Goal: Task Accomplishment & Management: Manage account settings

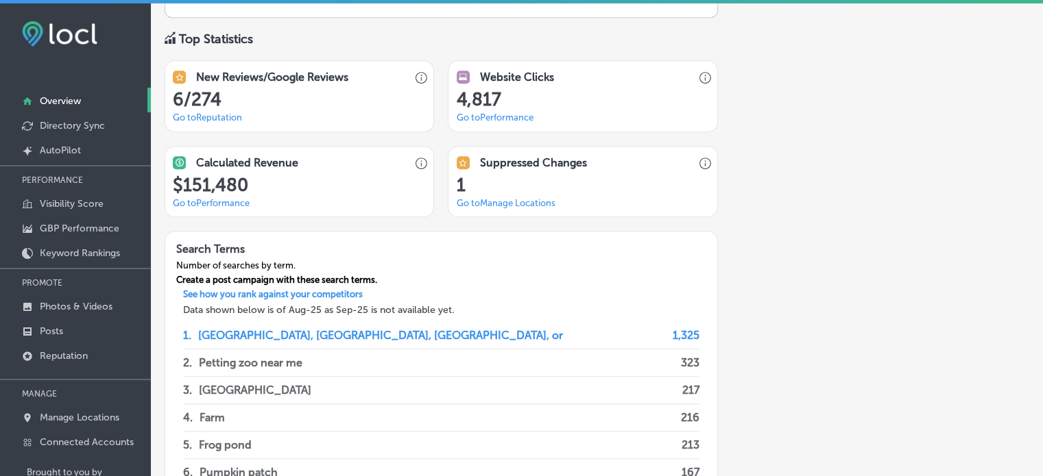
scroll to position [998, 0]
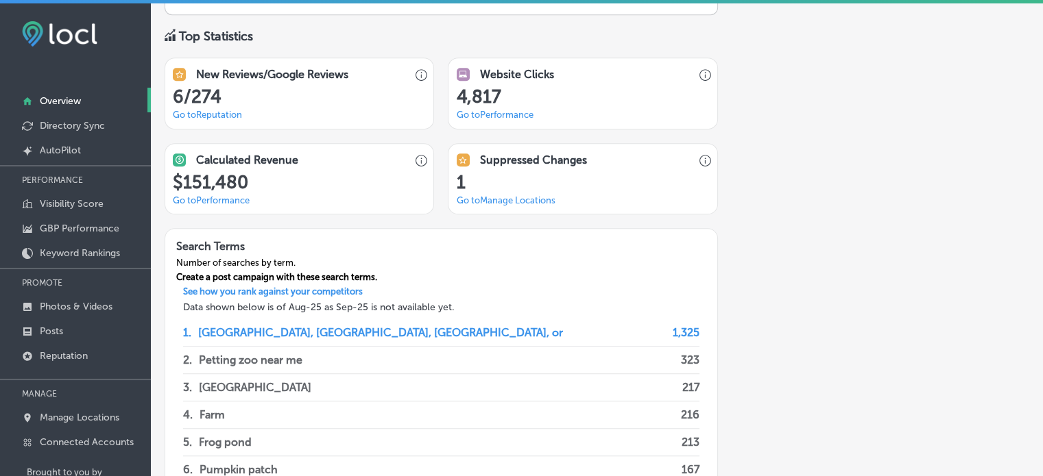
click at [551, 197] on link "Go to [GEOGRAPHIC_DATA] Locations" at bounding box center [505, 200] width 99 height 10
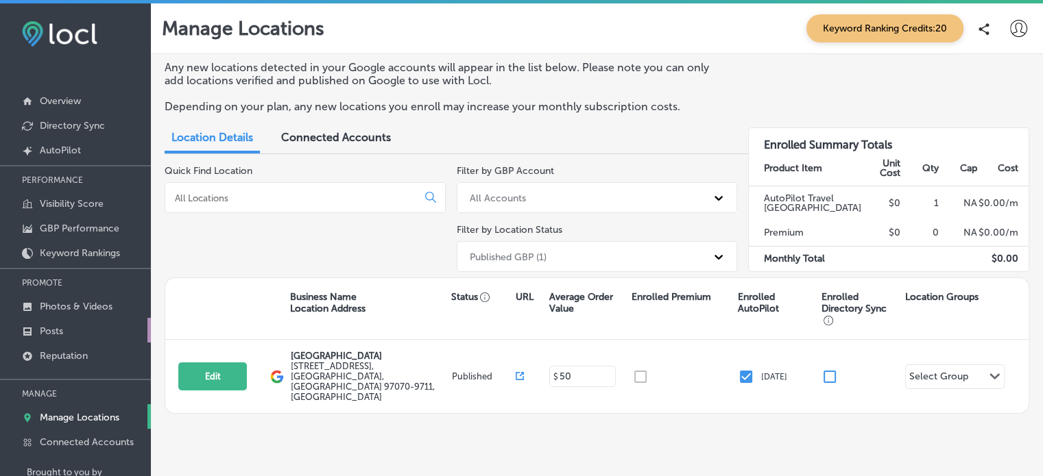
click at [60, 331] on p "Posts" at bounding box center [51, 332] width 23 height 12
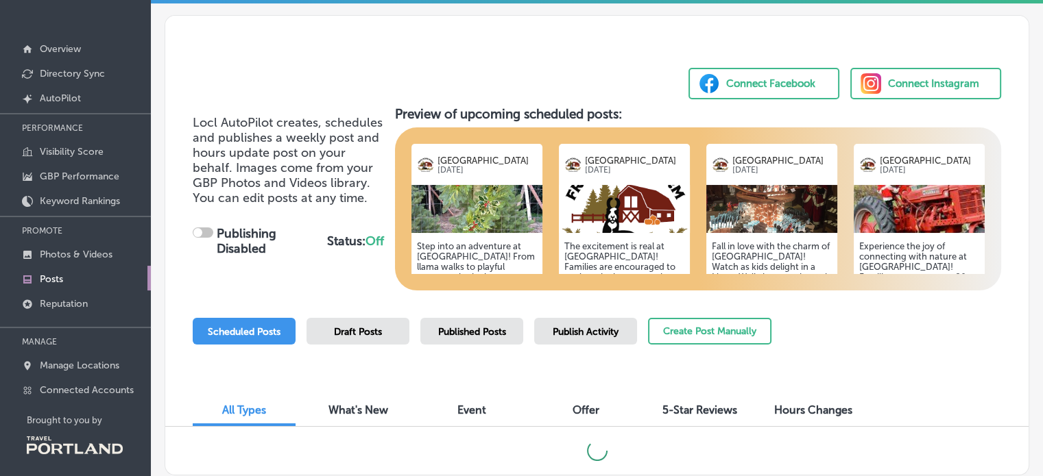
scroll to position [58, 0]
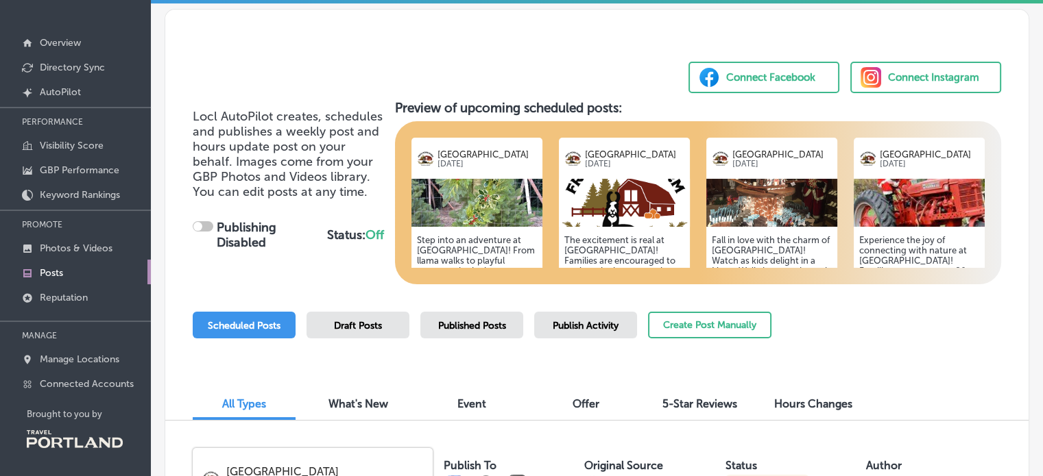
checkbox input "true"
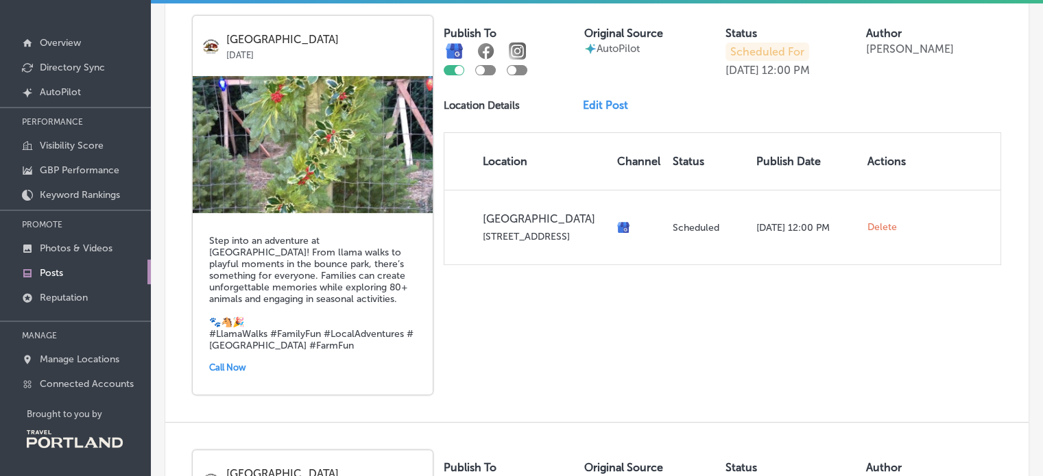
scroll to position [437, 0]
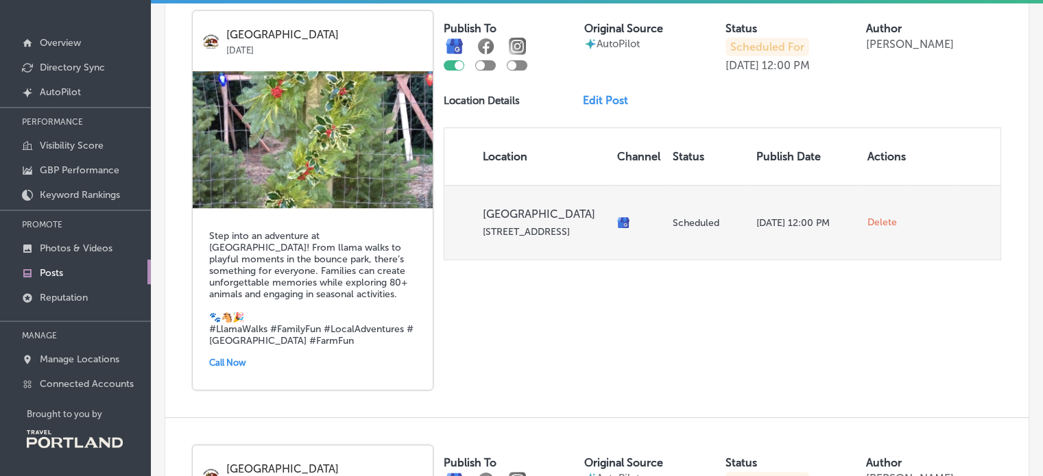
click at [621, 235] on td at bounding box center [639, 222] width 56 height 75
click at [699, 235] on td "Scheduled" at bounding box center [709, 222] width 84 height 75
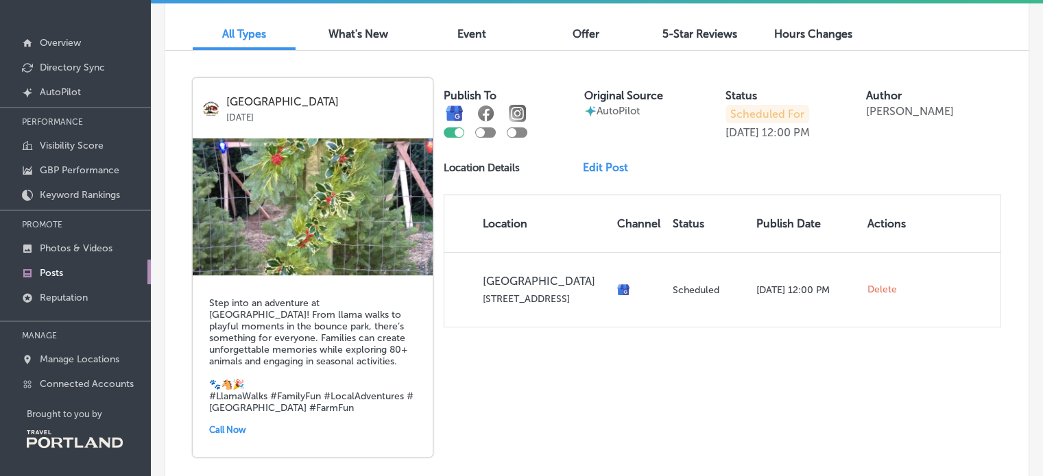
scroll to position [365, 0]
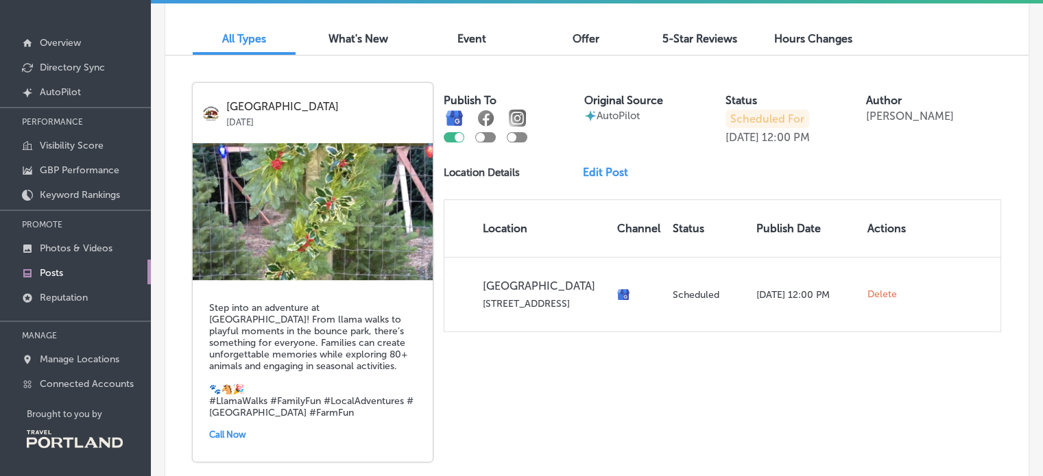
click at [608, 170] on link "Edit Post" at bounding box center [611, 172] width 56 height 13
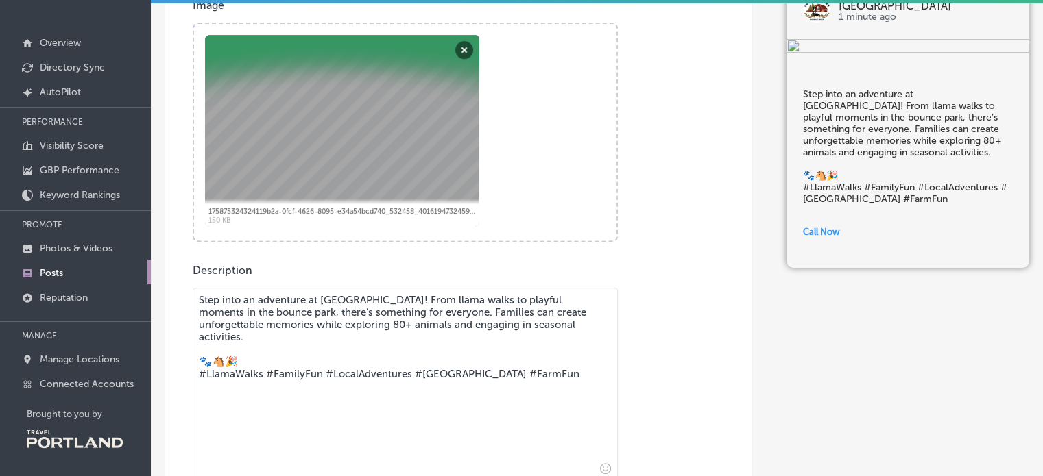
scroll to position [396, 0]
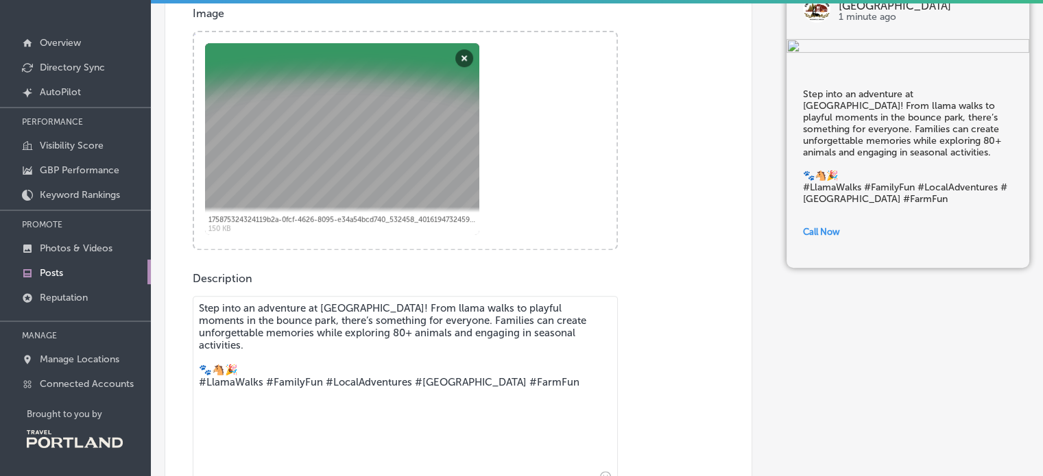
drag, startPoint x: 1031, startPoint y: 257, endPoint x: 1025, endPoint y: 229, distance: 28.6
click at [1025, 229] on div "Back Published To * When publishing to Facebook and Instagram, only the post im…" at bounding box center [597, 152] width 892 height 1104
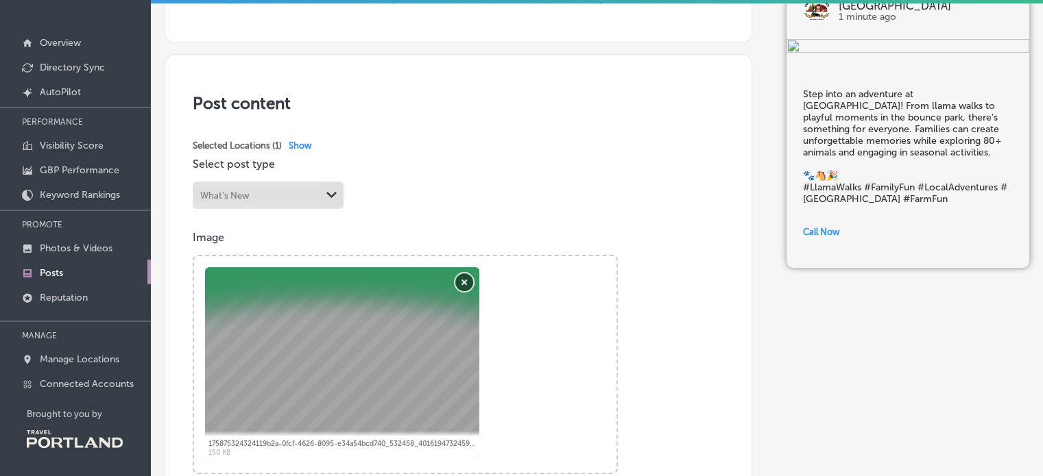
click at [470, 284] on button "Remove" at bounding box center [464, 282] width 18 height 18
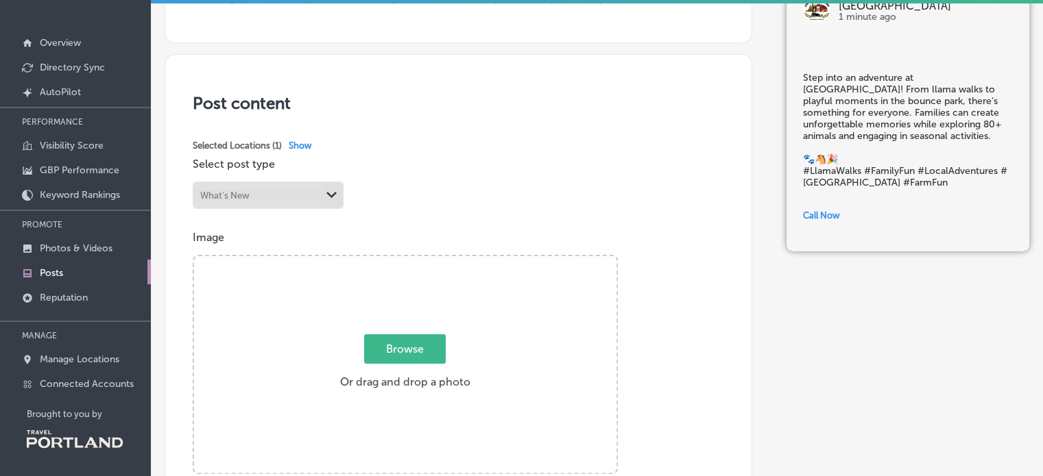
click at [393, 359] on span "Browse" at bounding box center [405, 348] width 82 height 29
click at [393, 260] on input "Browse Or drag and drop a photo" at bounding box center [405, 258] width 422 height 4
type input "C:\fakepath\IMG_0101.jpg"
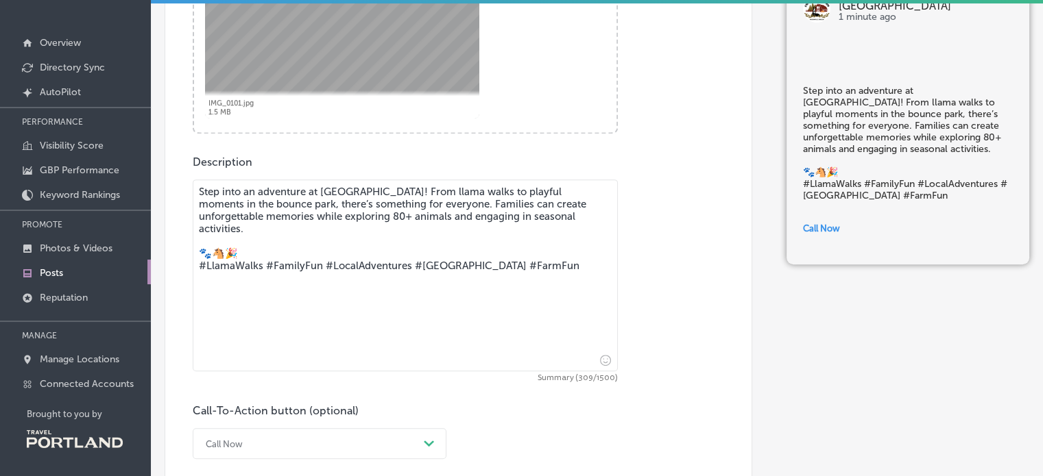
scroll to position [518, 0]
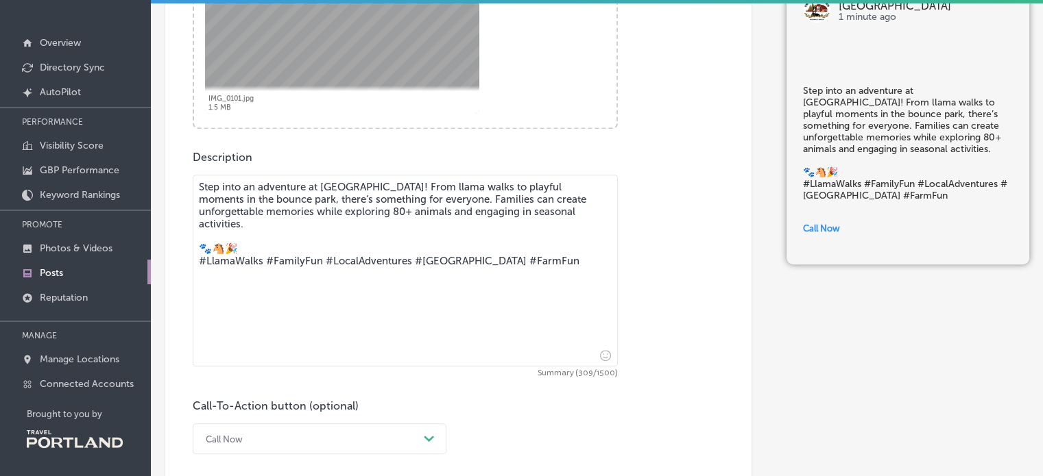
drag, startPoint x: 402, startPoint y: 186, endPoint x: 435, endPoint y: 197, distance: 34.9
click at [435, 197] on textarea "Step into an adventure at [GEOGRAPHIC_DATA]! From llama walks to playful moment…" at bounding box center [405, 271] width 425 height 192
click at [288, 200] on textarea "Step into an adventure at [GEOGRAPHIC_DATA]! From llama walks to playful moment…" at bounding box center [405, 271] width 425 height 192
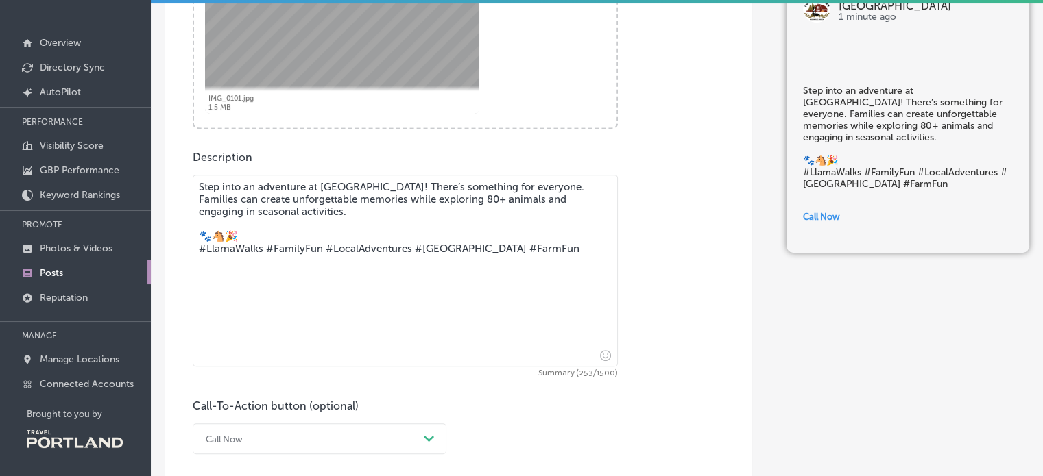
click at [551, 194] on textarea "Step into an adventure at [GEOGRAPHIC_DATA]! There’s something for everyone. Fa…" at bounding box center [405, 271] width 425 height 192
click at [552, 191] on textarea "Step into an adventure at [GEOGRAPHIC_DATA]! There’s something for everyone. Fa…" at bounding box center [405, 271] width 425 height 192
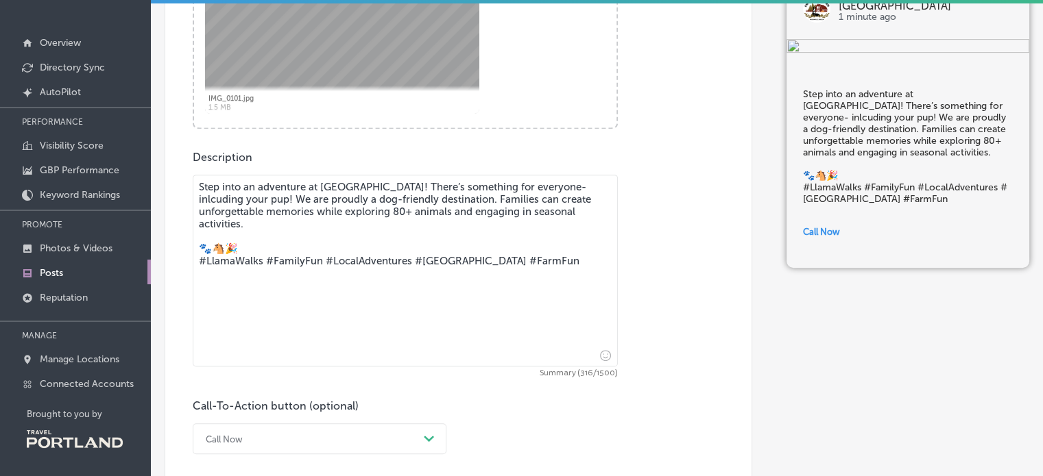
drag, startPoint x: 499, startPoint y: 196, endPoint x: 562, endPoint y: 199, distance: 63.2
click at [562, 199] on textarea "Step into an adventure at [GEOGRAPHIC_DATA]! There’s something for everyone- in…" at bounding box center [405, 271] width 425 height 192
click at [365, 224] on textarea "Step into an adventure at [GEOGRAPHIC_DATA]! There’s something for everyone- in…" at bounding box center [405, 271] width 425 height 192
click at [541, 216] on textarea "Step into an adventure at [GEOGRAPHIC_DATA]! There’s something for everyone- in…" at bounding box center [405, 271] width 425 height 192
click at [230, 263] on textarea "Step into an adventure at [GEOGRAPHIC_DATA]! There’s something for everyone- in…" at bounding box center [405, 271] width 425 height 192
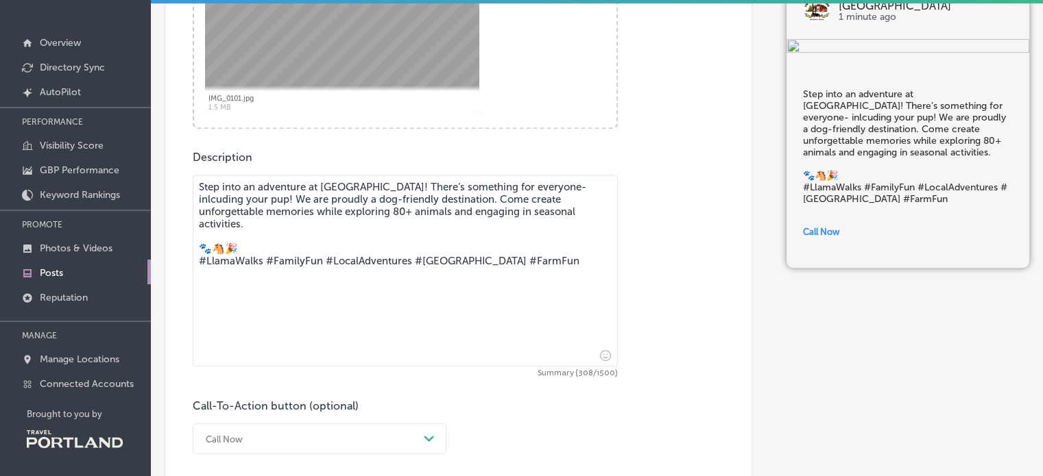
click at [230, 263] on textarea "Step into an adventure at [GEOGRAPHIC_DATA]! There’s something for everyone- in…" at bounding box center [405, 271] width 425 height 192
click at [225, 257] on textarea "Step into an adventure at [GEOGRAPHIC_DATA]! There’s something for everyone- in…" at bounding box center [405, 271] width 425 height 192
click at [224, 251] on textarea "Step into an adventure at [GEOGRAPHIC_DATA]! There’s something for everyone- in…" at bounding box center [405, 271] width 425 height 192
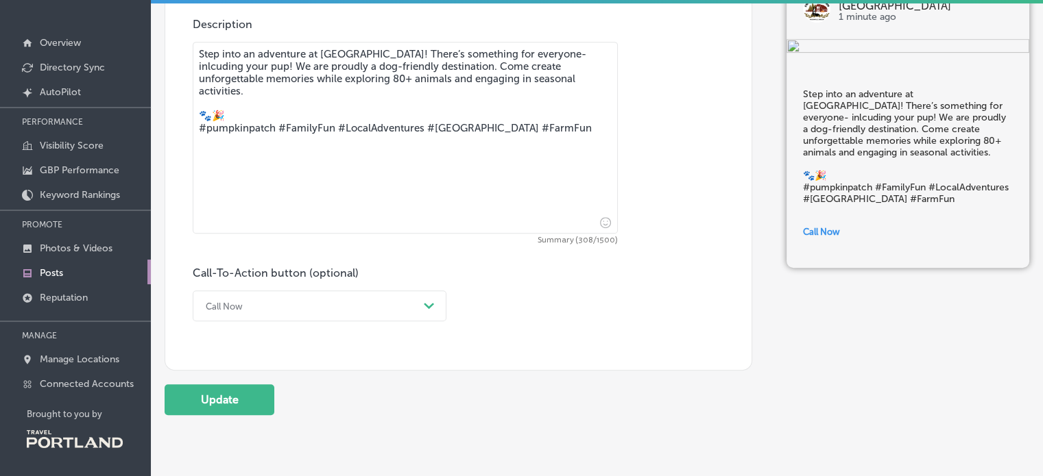
scroll to position [705, 0]
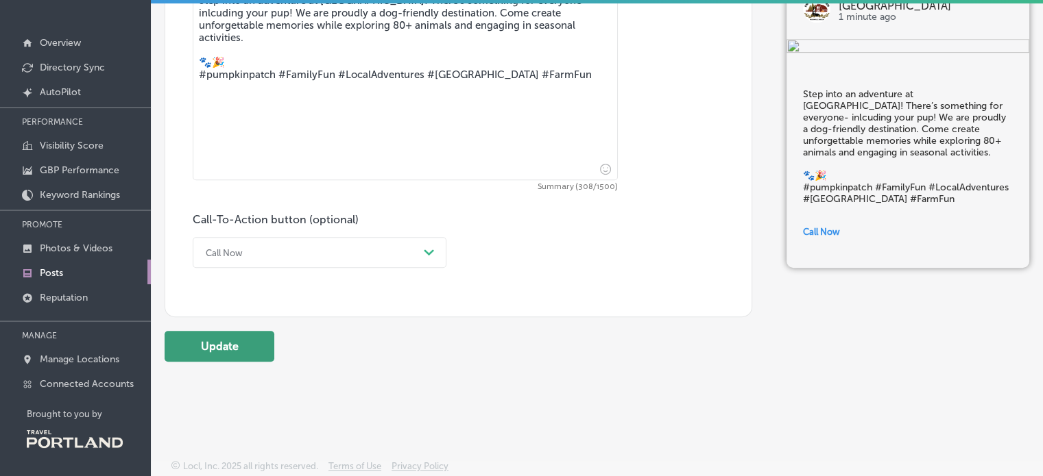
type textarea "Step into an adventure at [GEOGRAPHIC_DATA]! There’s something for everyone- in…"
click at [236, 342] on button "Update" at bounding box center [220, 346] width 110 height 31
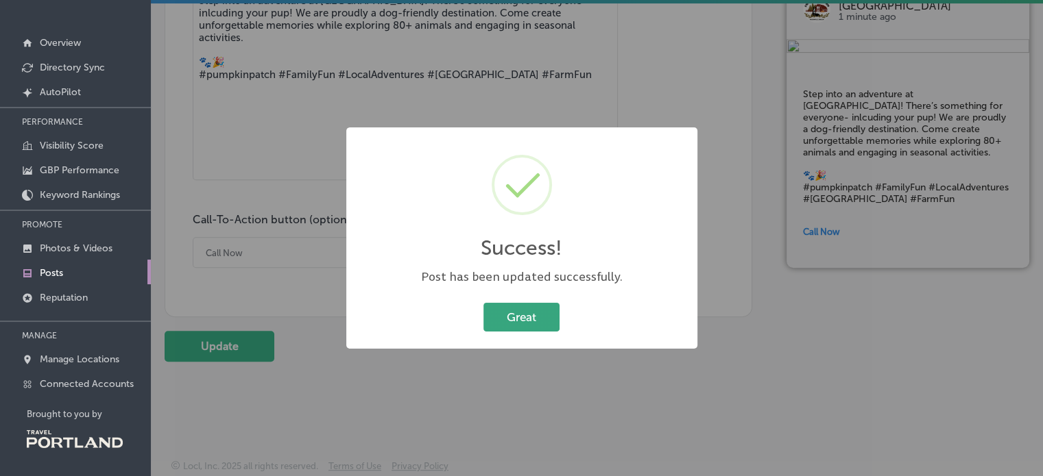
click at [494, 315] on button "Great" at bounding box center [521, 317] width 76 height 28
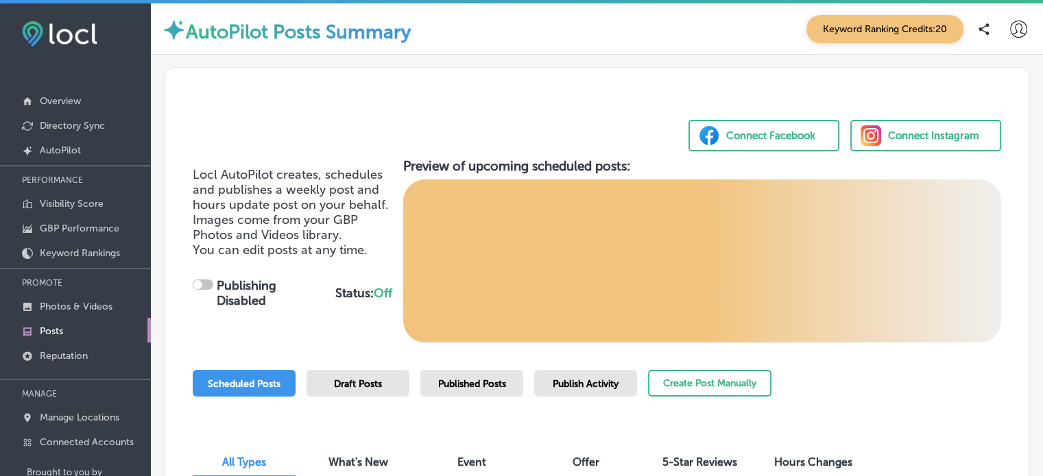
scroll to position [58, 0]
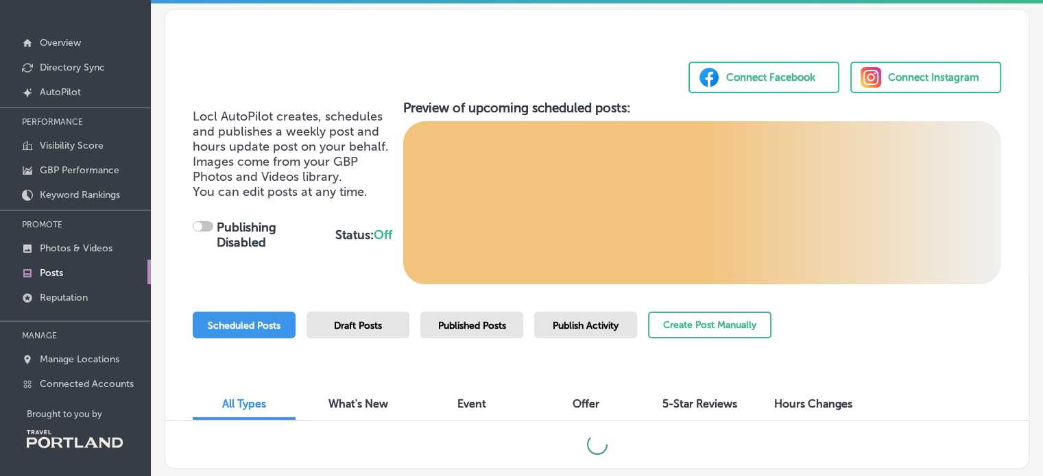
checkbox input "true"
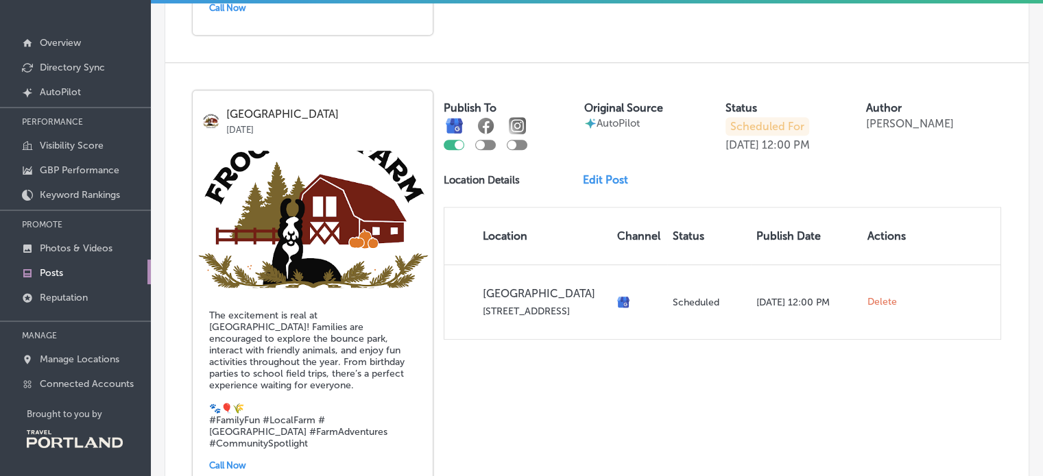
scroll to position [790, 0]
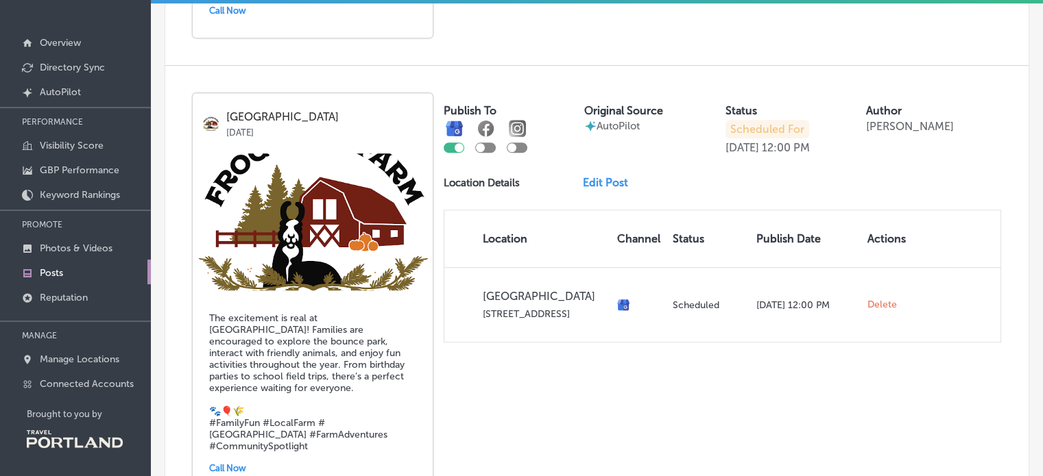
click at [605, 182] on link "Edit Post" at bounding box center [611, 182] width 56 height 13
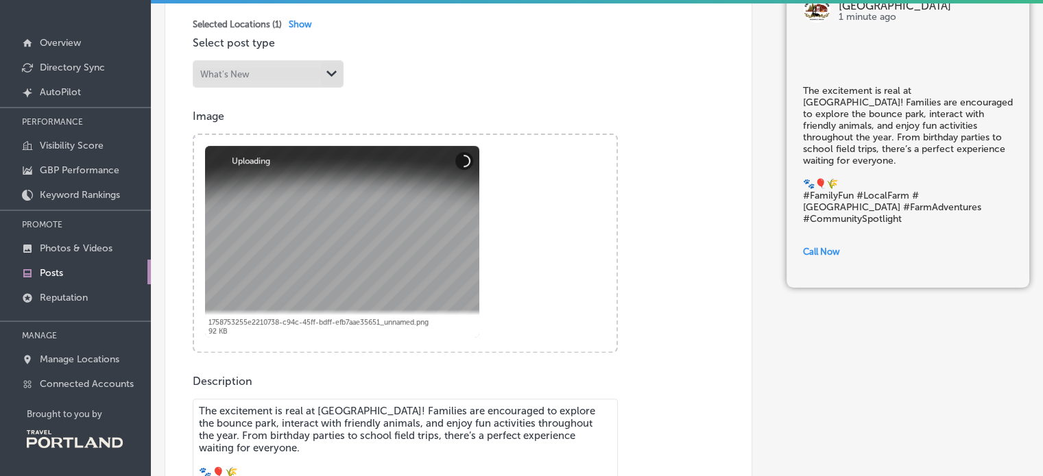
scroll to position [296, 0]
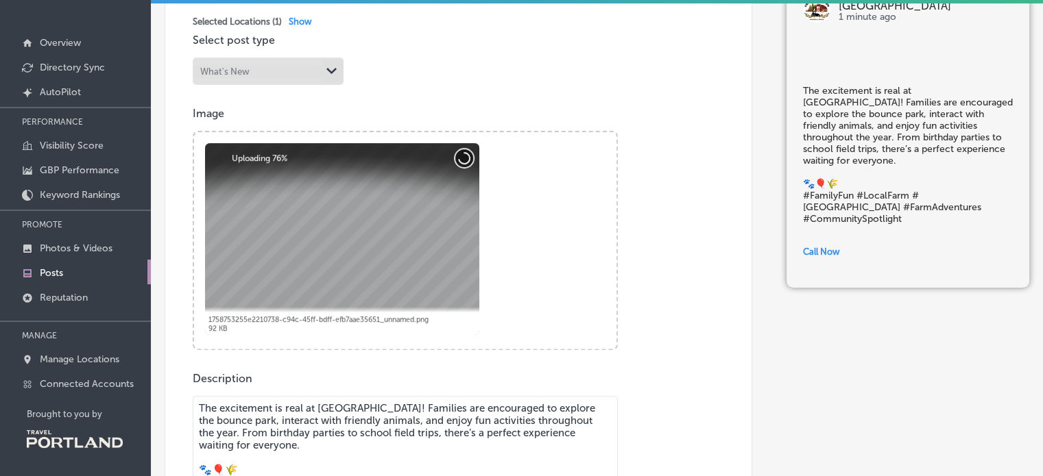
click at [463, 156] on button "Cancel" at bounding box center [464, 158] width 18 height 18
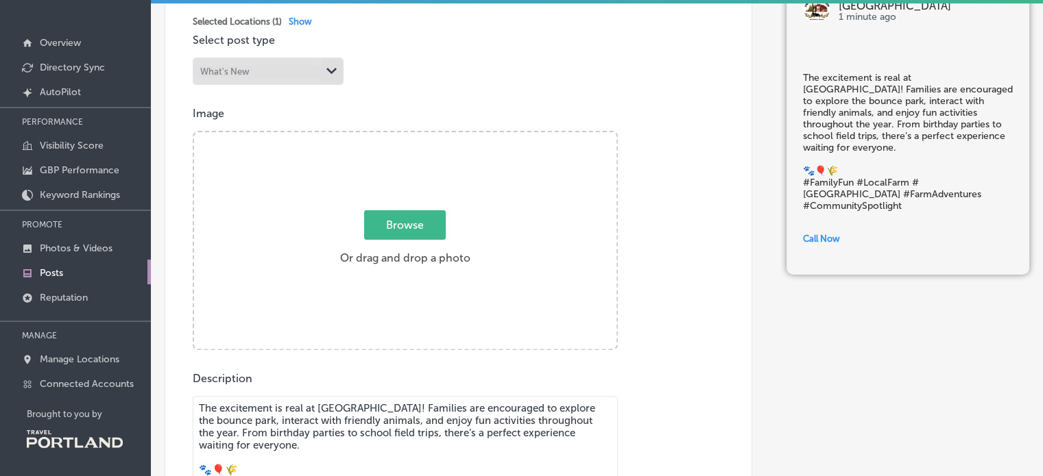
click at [398, 219] on span "Browse" at bounding box center [405, 224] width 82 height 29
click at [398, 136] on input "Browse Or drag and drop a photo" at bounding box center [405, 134] width 422 height 4
type input "C:\fakepath\Kid and GOat.JPG"
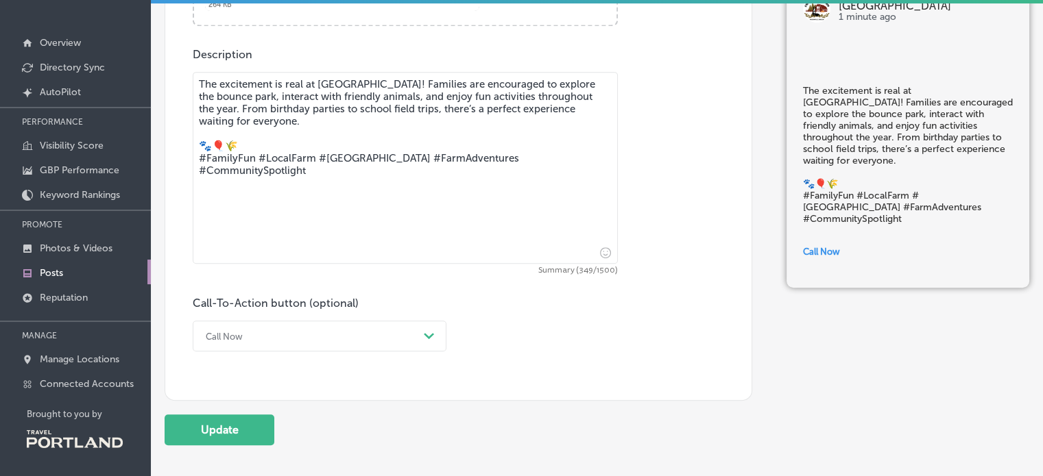
scroll to position [705, 0]
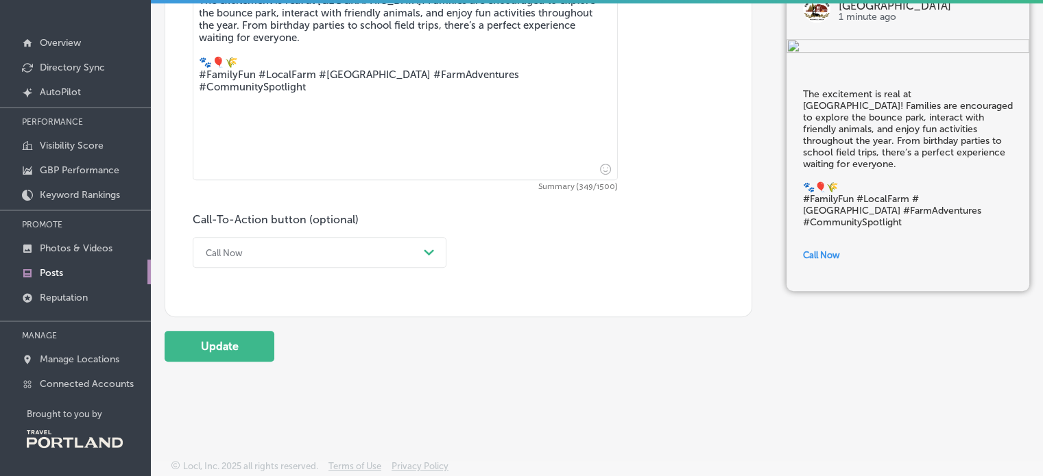
click at [218, 331] on button "Update" at bounding box center [220, 346] width 110 height 31
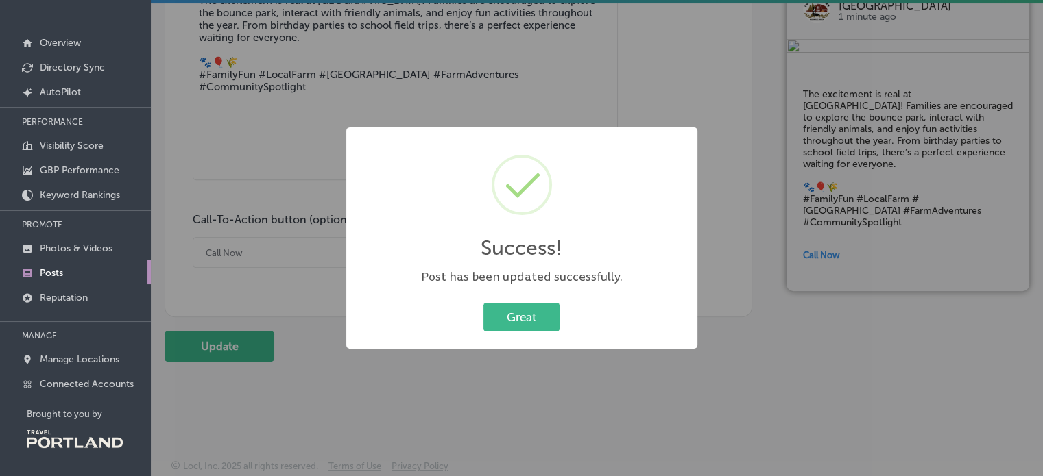
click at [518, 337] on div "Success! × Post has been updated successfully. Great Cancel" at bounding box center [521, 237] width 351 height 221
click at [511, 323] on button "Great" at bounding box center [521, 317] width 76 height 28
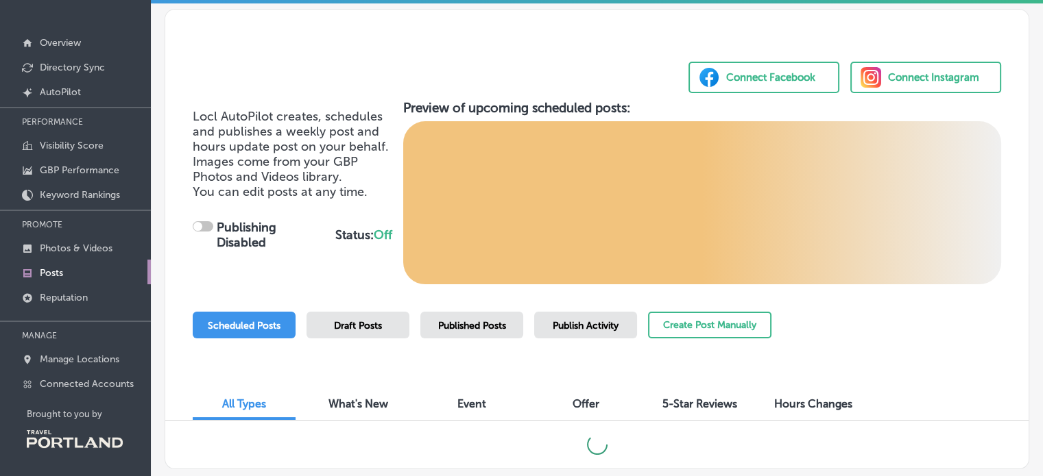
checkbox input "true"
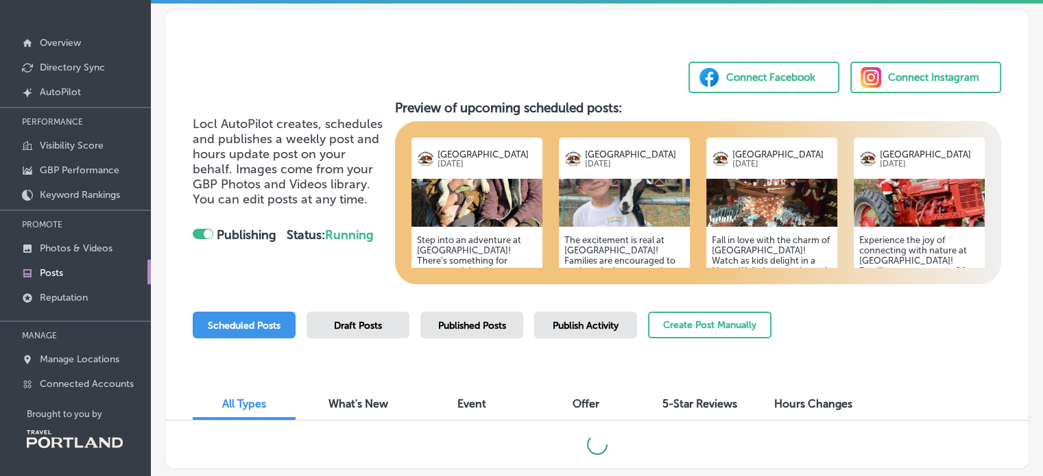
click at [773, 241] on h5 "Fall in love with the charm of [GEOGRAPHIC_DATA]! Watch as kids delight in a Ll…" at bounding box center [771, 312] width 120 height 154
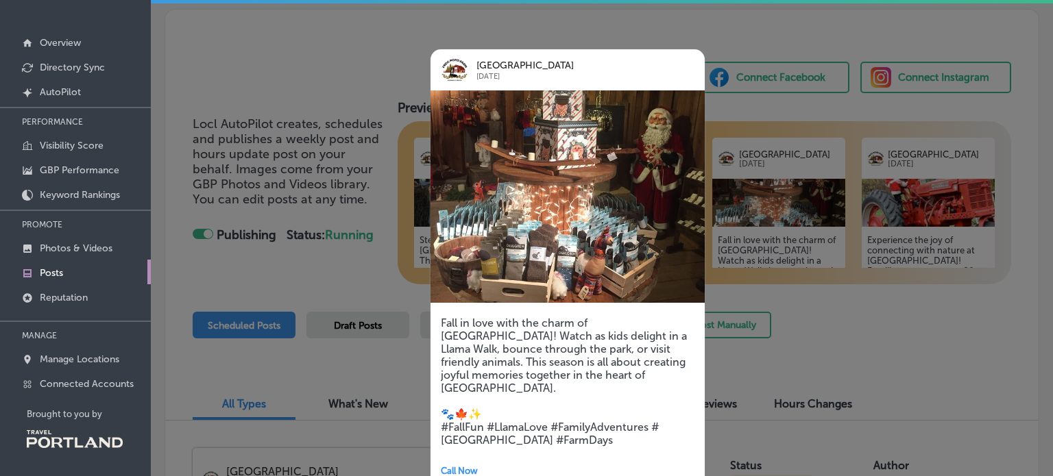
click at [554, 361] on h5 "Fall in love with the charm of [GEOGRAPHIC_DATA]! Watch as kids delight in a Ll…" at bounding box center [568, 382] width 254 height 130
drag, startPoint x: 1052, startPoint y: 104, endPoint x: 1052, endPoint y: 130, distance: 26.7
click at [1052, 130] on div at bounding box center [526, 238] width 1053 height 476
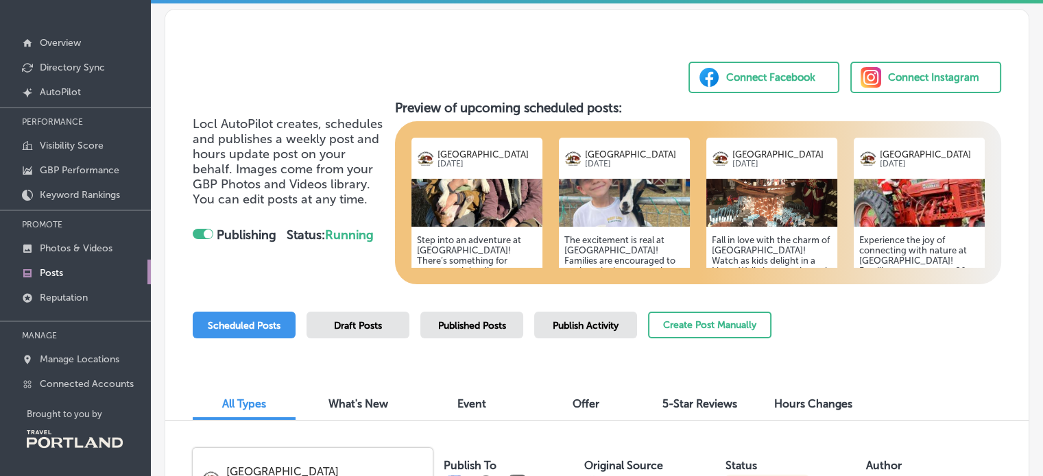
click at [751, 242] on h5 "Fall in love with the charm of [GEOGRAPHIC_DATA]! Watch as kids delight in a Ll…" at bounding box center [771, 312] width 120 height 154
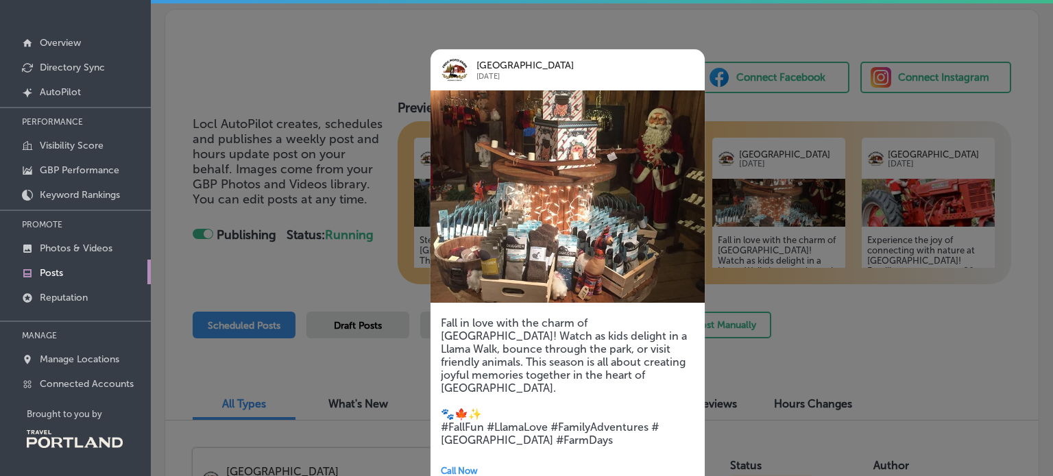
click at [943, 191] on div at bounding box center [526, 238] width 1053 height 476
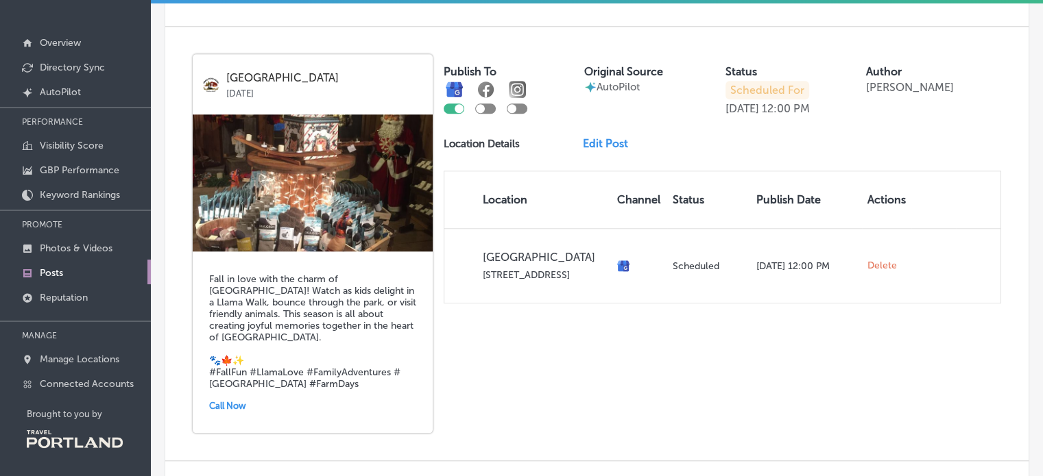
scroll to position [1271, 0]
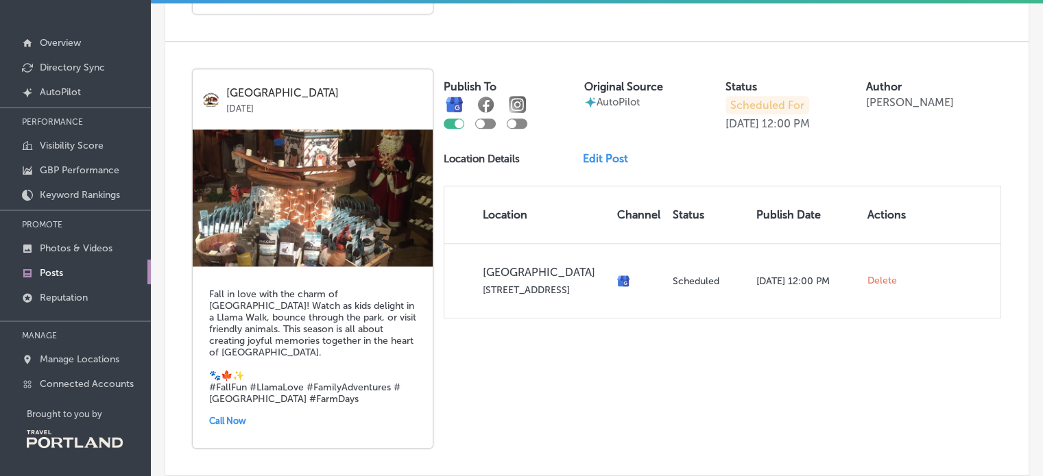
click at [602, 152] on link "Edit Post" at bounding box center [611, 158] width 56 height 13
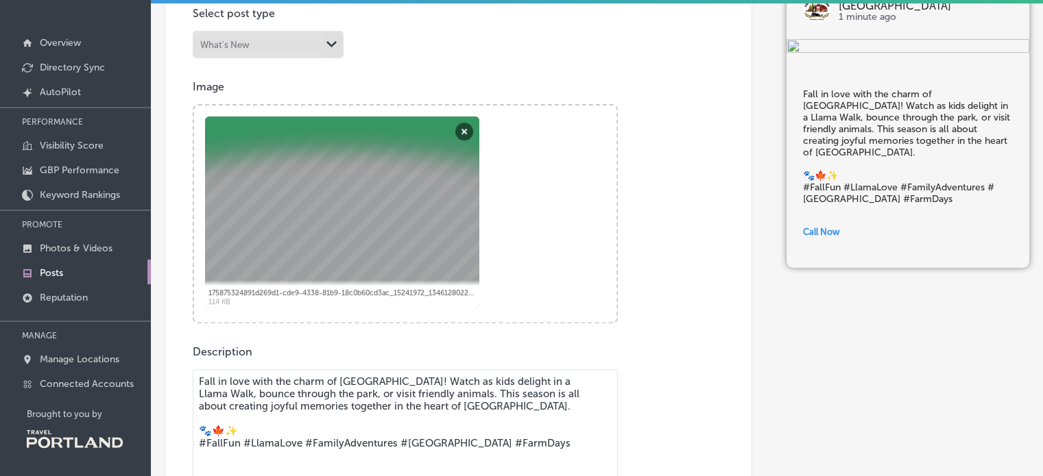
scroll to position [317, 0]
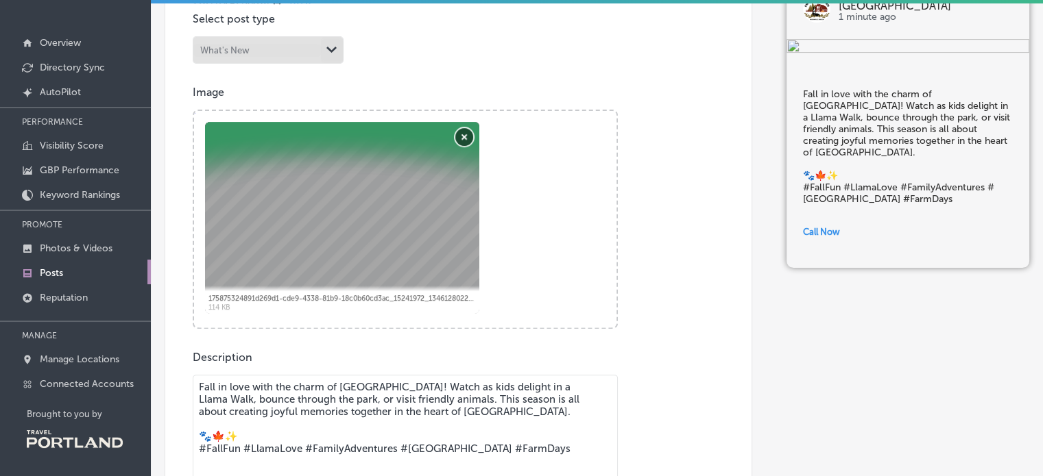
click at [465, 138] on button "Remove" at bounding box center [464, 137] width 18 height 18
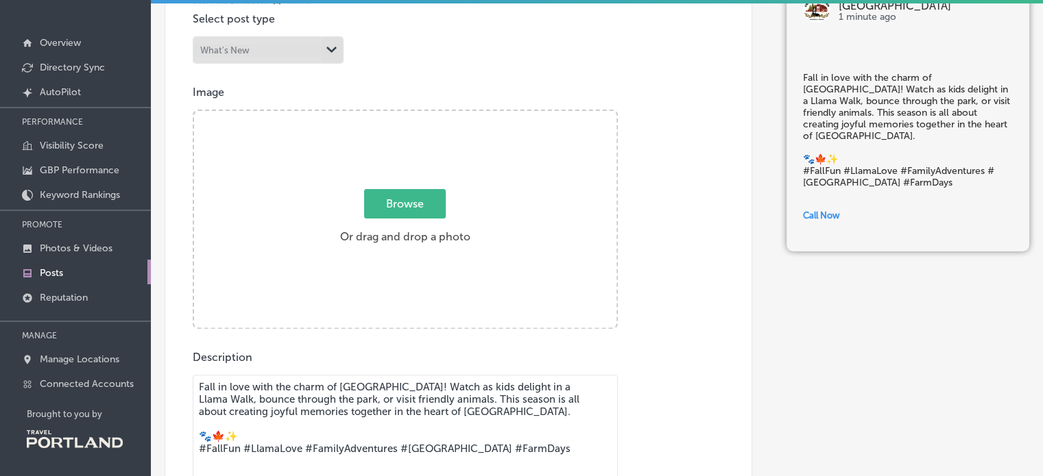
click at [287, 416] on textarea "Fall in love with the charm of [GEOGRAPHIC_DATA]! Watch as kids delight in a Ll…" at bounding box center [405, 471] width 425 height 192
click at [210, 443] on textarea "Fall in love with the charm of [GEOGRAPHIC_DATA]! Watch as kids delight in a Ll…" at bounding box center [405, 471] width 425 height 192
click at [375, 389] on textarea "Fall in love with the charm of [GEOGRAPHIC_DATA]! Watch as kids delight in a Ll…" at bounding box center [405, 471] width 425 height 192
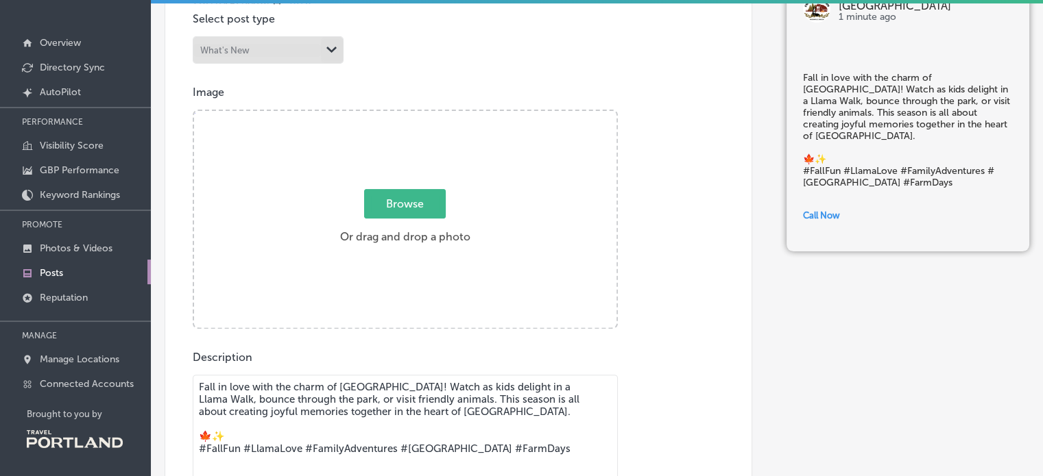
click at [375, 389] on textarea "Fall in love with the charm of [GEOGRAPHIC_DATA]! Watch as kids delight in a Ll…" at bounding box center [405, 471] width 425 height 192
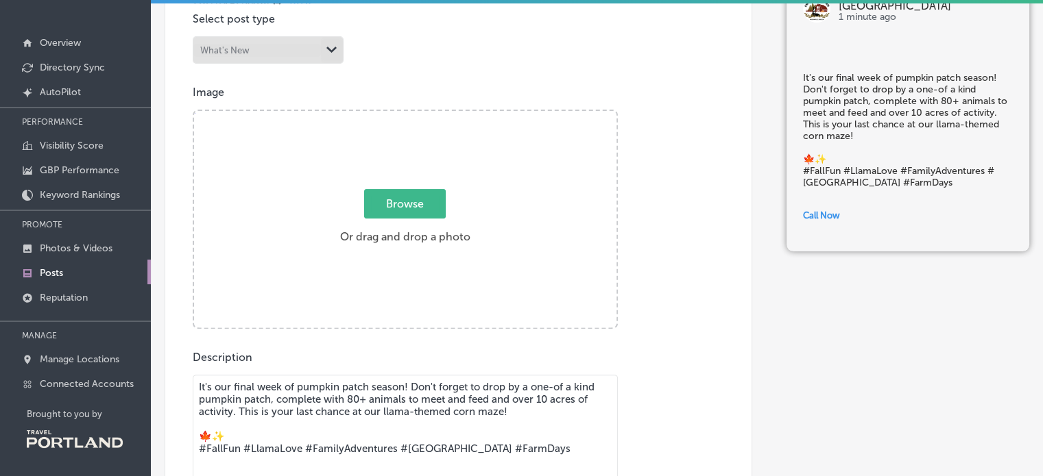
type textarea "It's our final week of pumpkin patch season! Don't forget to drop by a one-of a…"
click at [401, 199] on span "Browse" at bounding box center [405, 203] width 82 height 29
click at [401, 115] on input "Browse Or drag and drop a photo" at bounding box center [405, 113] width 422 height 4
type input "C:\fakepath\[PERSON_NAME] Dad Kid.JPG"
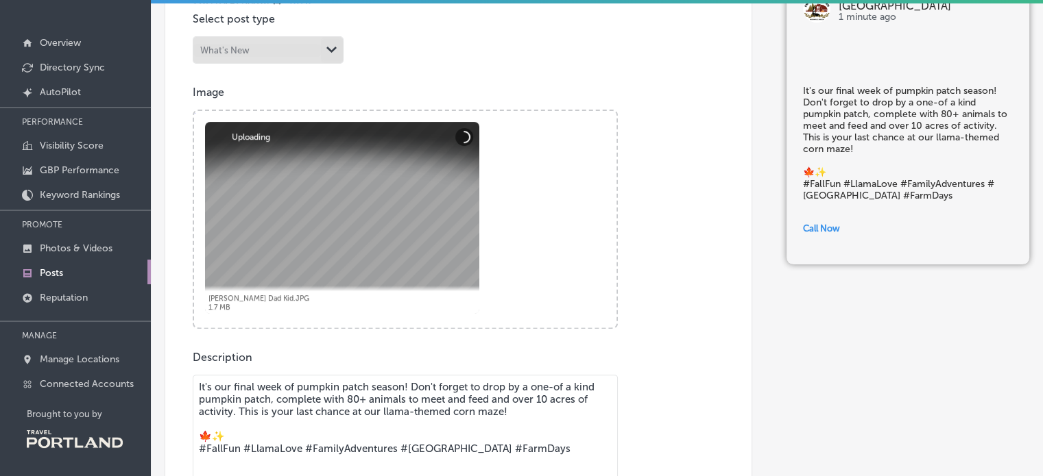
click at [307, 182] on div at bounding box center [342, 218] width 274 height 192
click at [375, 175] on div at bounding box center [342, 218] width 274 height 192
click at [319, 203] on div at bounding box center [342, 218] width 274 height 192
drag, startPoint x: 319, startPoint y: 203, endPoint x: 358, endPoint y: 363, distance: 164.3
click at [358, 363] on div "Post content Select location(s) This field is uneditable once its been posted t…" at bounding box center [458, 306] width 587 height 795
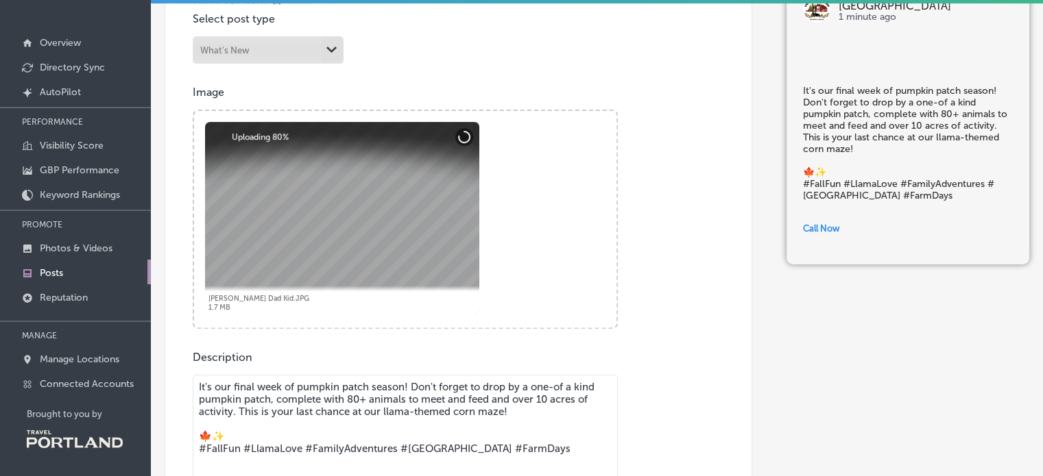
drag, startPoint x: 340, startPoint y: 182, endPoint x: 359, endPoint y: 271, distance: 91.1
click at [359, 271] on div at bounding box center [342, 218] width 274 height 192
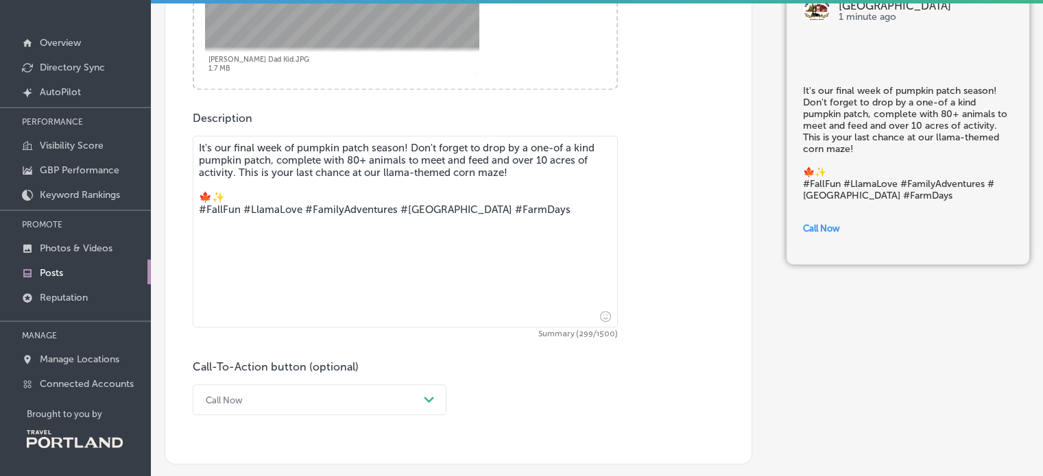
scroll to position [705, 0]
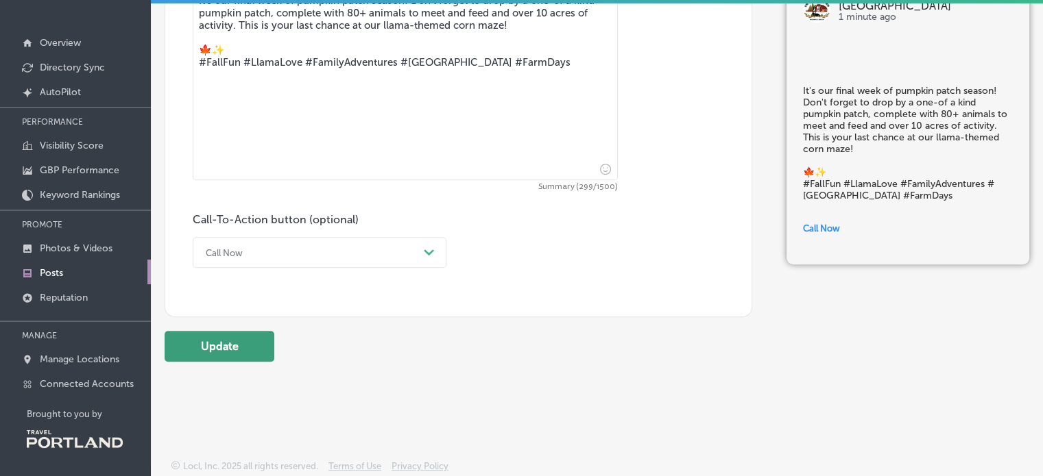
click at [219, 347] on button "Update" at bounding box center [220, 346] width 110 height 31
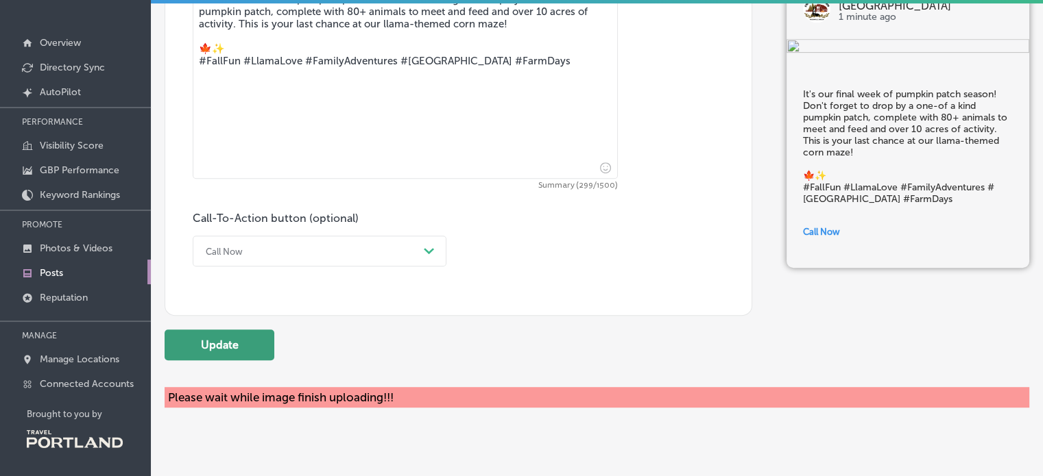
click at [226, 347] on button "Update" at bounding box center [220, 345] width 110 height 31
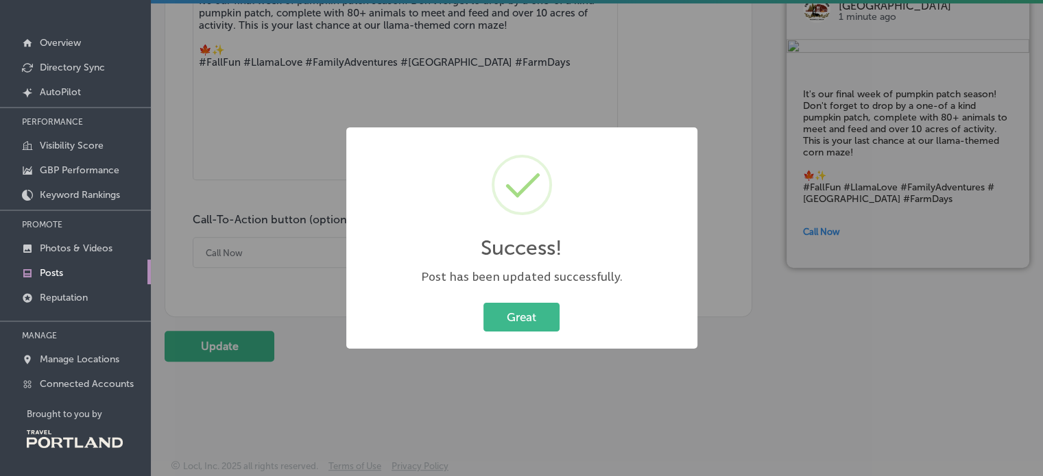
click at [547, 337] on div "Success! × Post has been updated successfully. Great Cancel" at bounding box center [521, 237] width 351 height 221
click at [524, 314] on button "Great" at bounding box center [521, 317] width 76 height 28
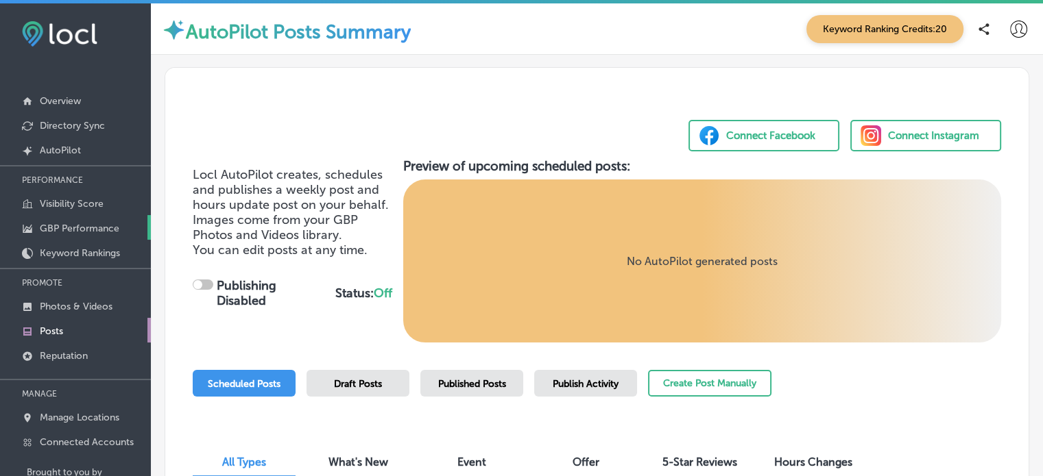
click at [88, 236] on link "GBP Performance" at bounding box center [75, 227] width 151 height 25
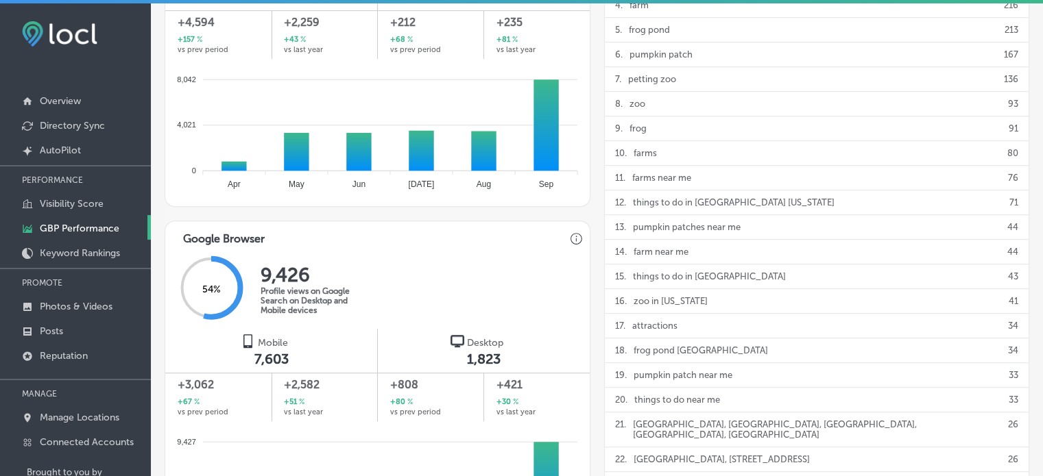
scroll to position [256, 0]
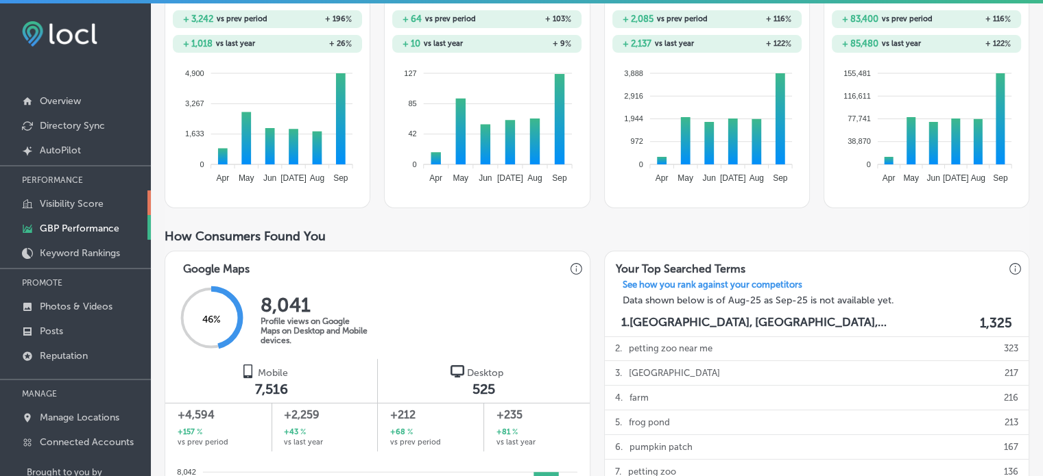
click at [70, 205] on p "Visibility Score" at bounding box center [72, 204] width 64 height 12
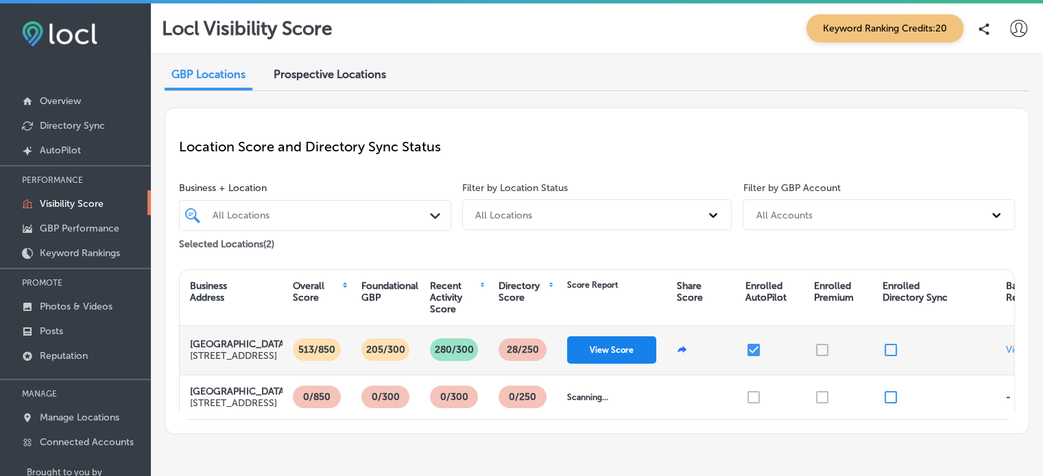
click at [611, 356] on button "View Score" at bounding box center [611, 350] width 89 height 27
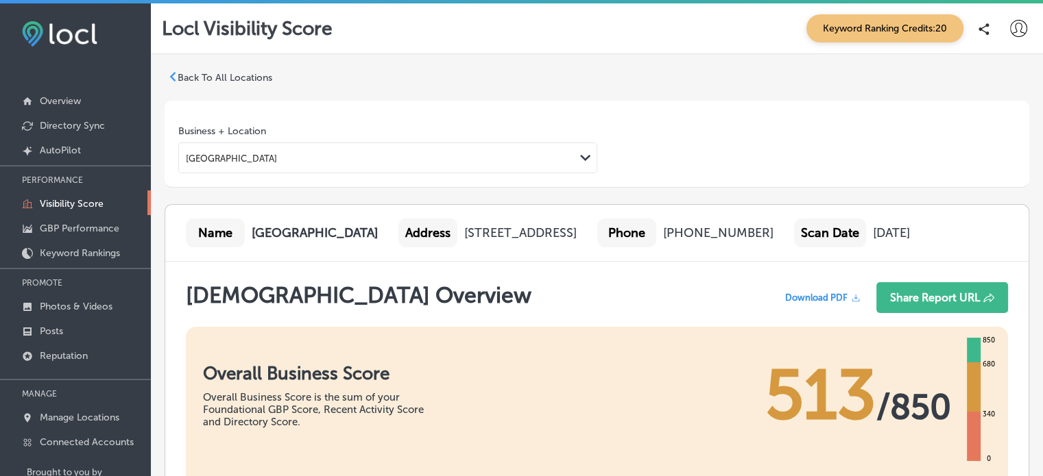
click at [814, 303] on span "Download PDF" at bounding box center [816, 298] width 62 height 10
click at [831, 303] on span "Download PDF" at bounding box center [816, 298] width 62 height 10
click at [851, 303] on icon at bounding box center [856, 298] width 10 height 10
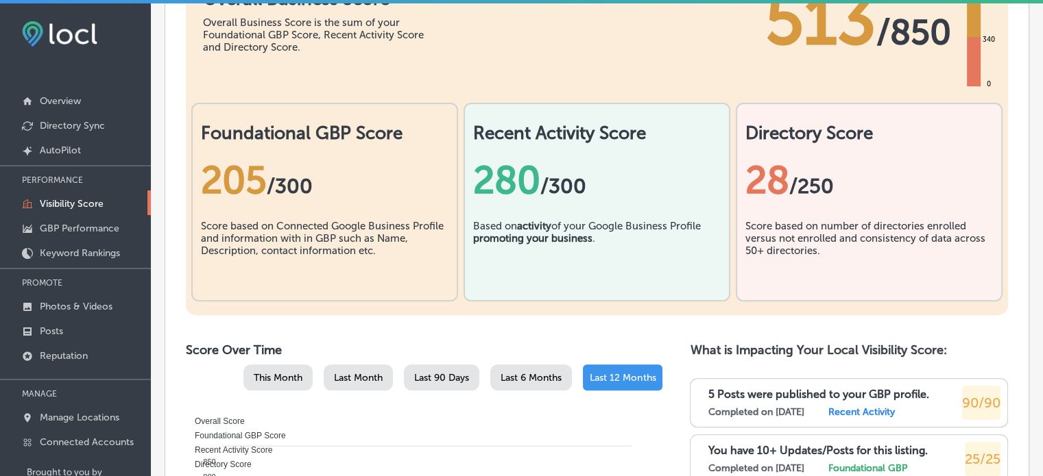
scroll to position [371, 0]
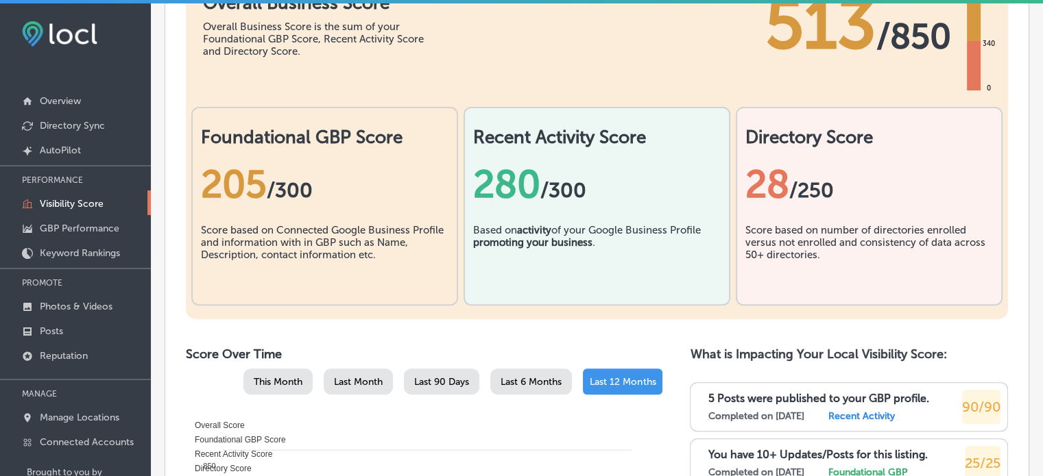
click at [751, 207] on div "28 /250" at bounding box center [868, 184] width 247 height 45
click at [820, 293] on div "Score based on number of directories enrolled versus not enrolled and consisten…" at bounding box center [868, 258] width 247 height 69
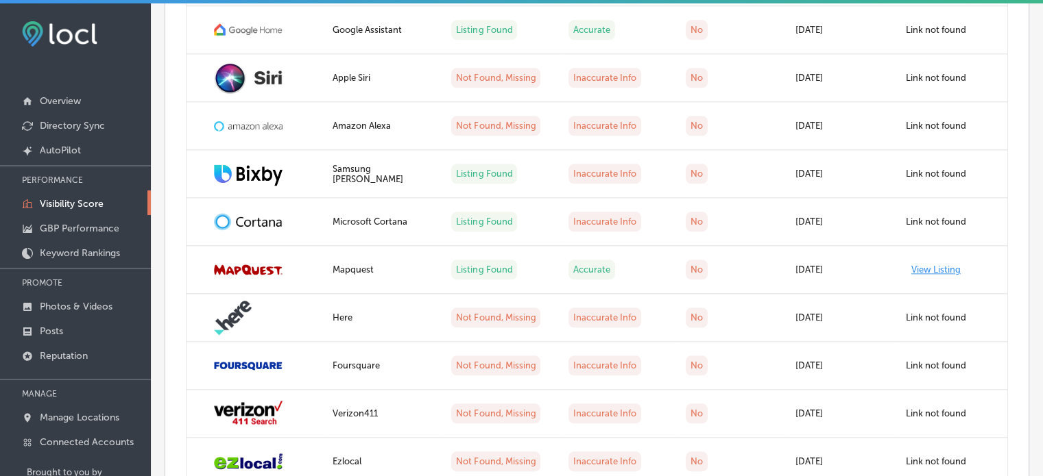
scroll to position [1502, 0]
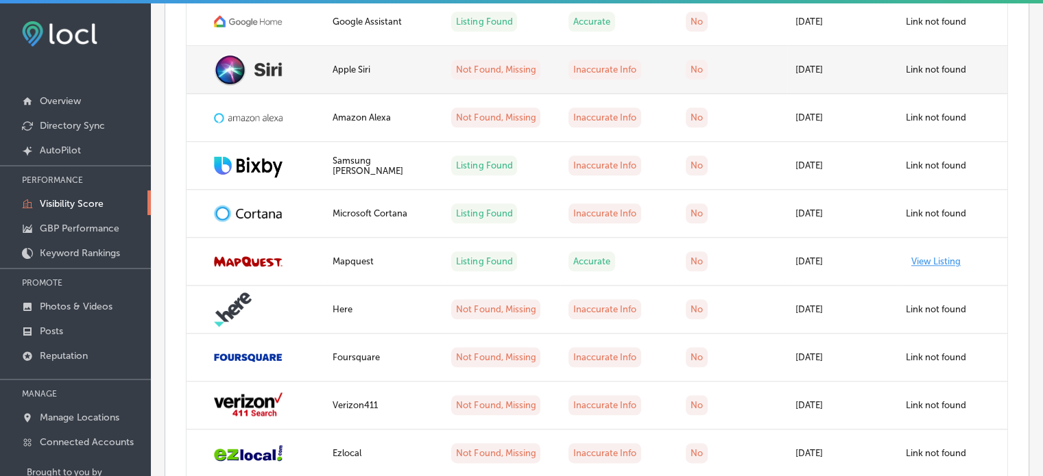
click at [500, 80] on label "Not Found, Missing" at bounding box center [495, 70] width 89 height 20
click at [509, 80] on label "Not Found, Missing" at bounding box center [495, 70] width 89 height 20
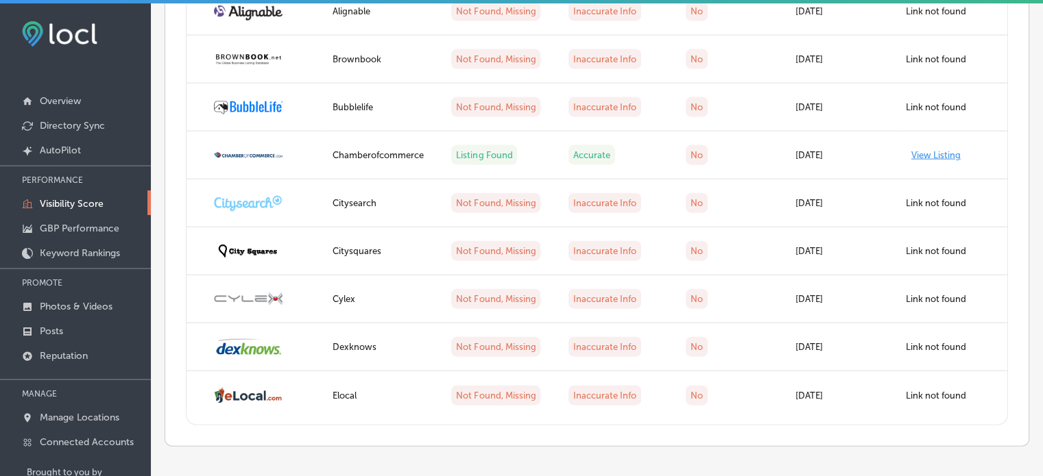
scroll to position [687, 0]
